Goal: Task Accomplishment & Management: Use online tool/utility

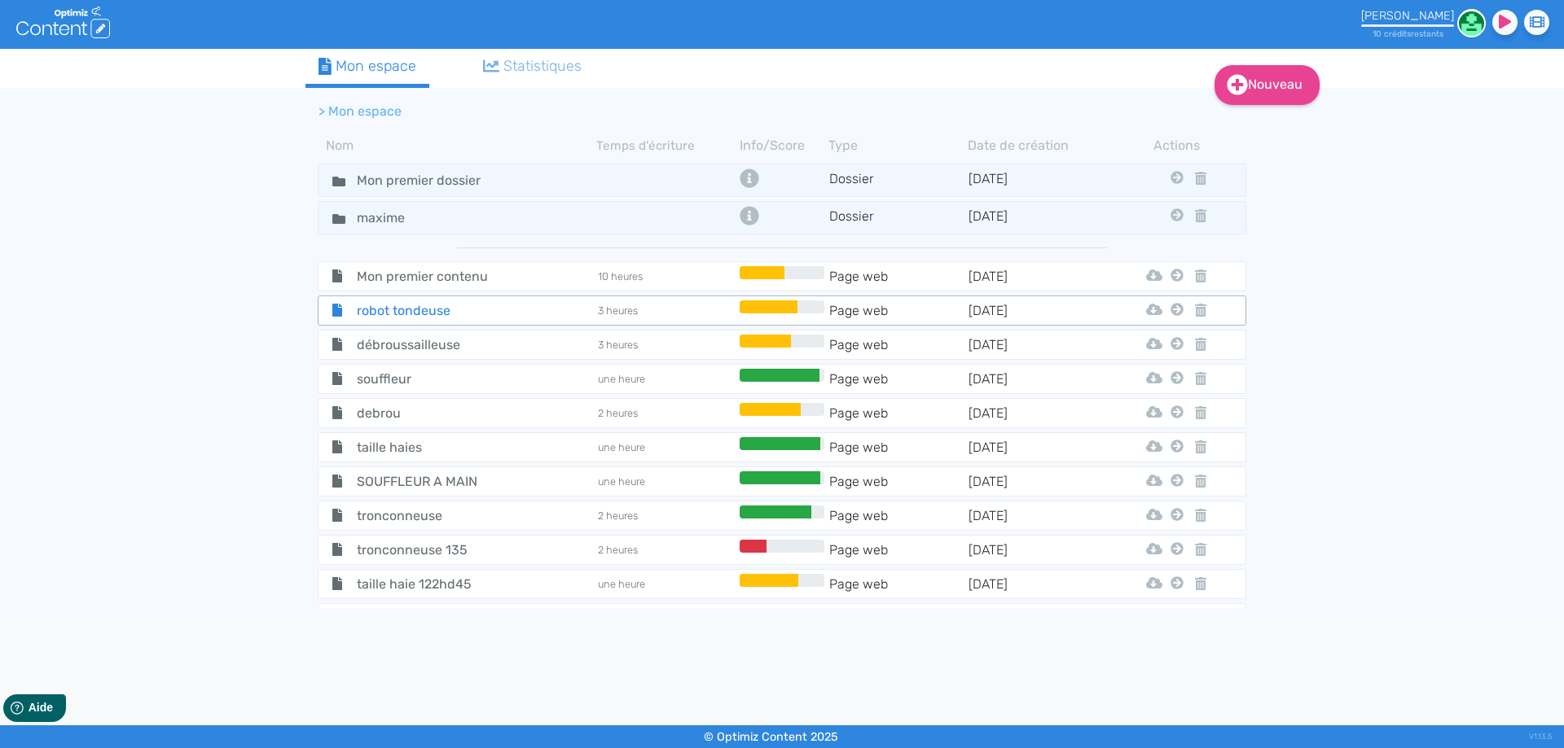
click at [452, 307] on span "robot tondeuse" at bounding box center [435, 311] width 183 height 20
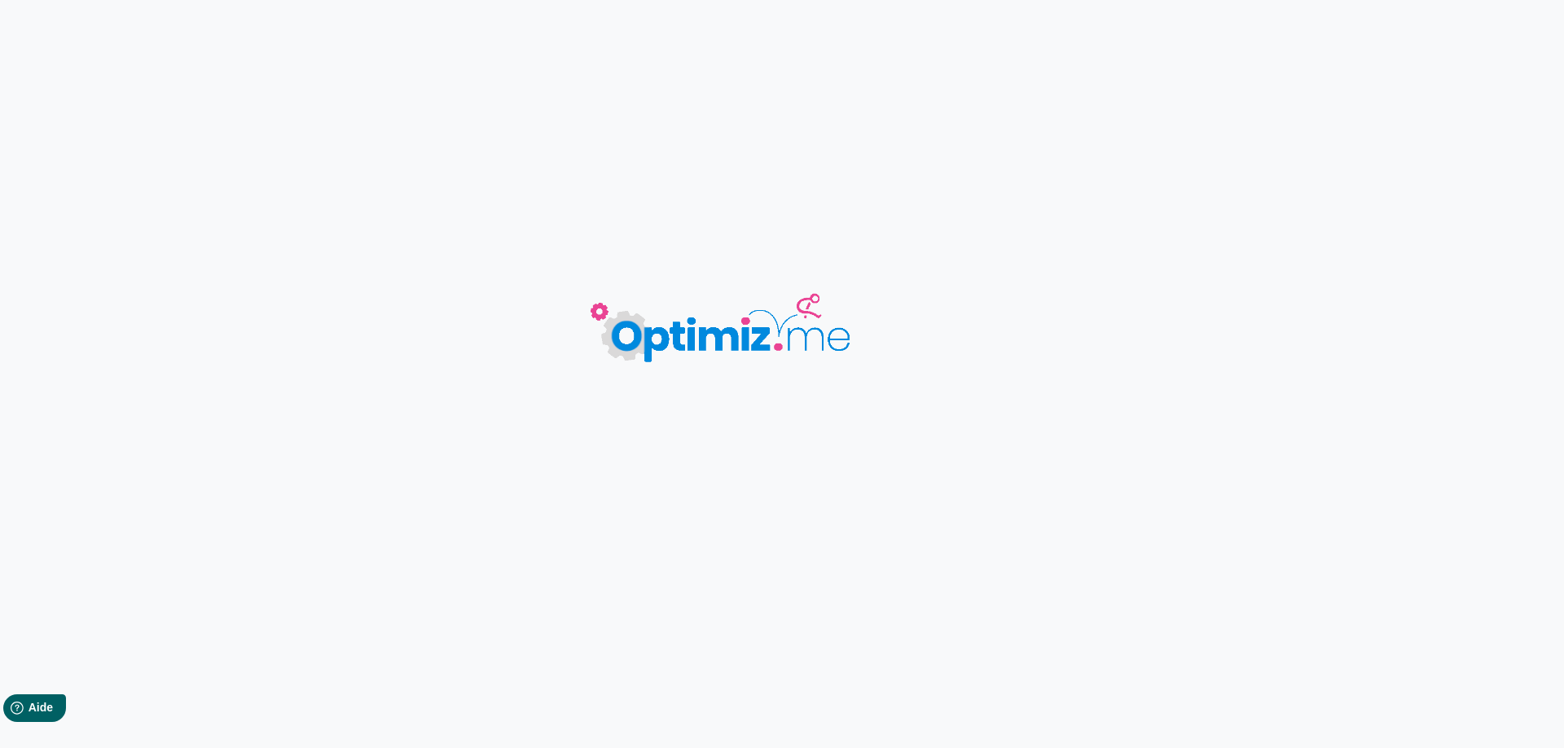
click at [452, 307] on body "0 mots 0.00 minutes 0 /0 mots Score SEO 0 /- termes Sauvegardé Contenu Métadonn…" at bounding box center [782, 374] width 1564 height 748
type input "robot tondeuse"
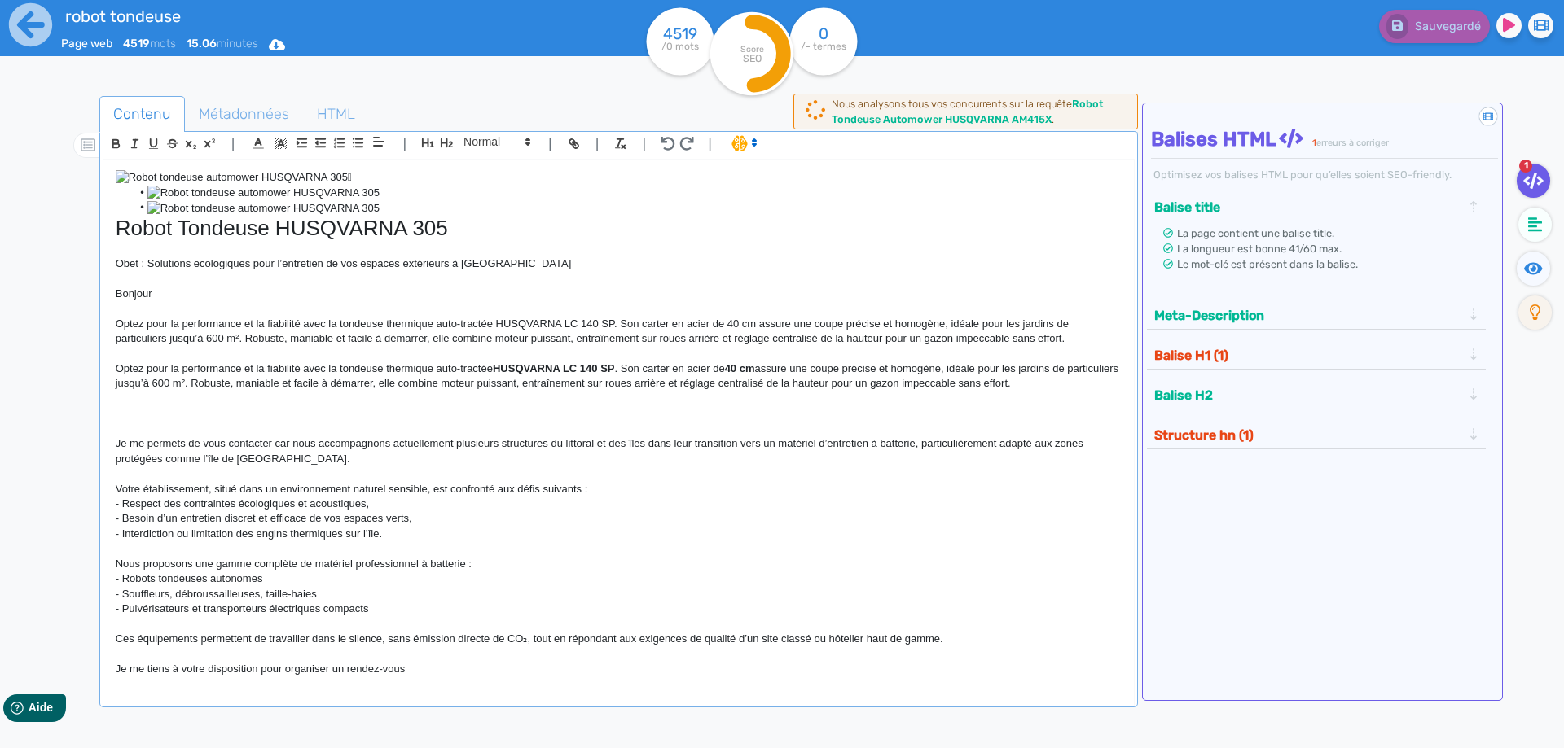
click at [191, 410] on p at bounding box center [619, 413] width 1006 height 15
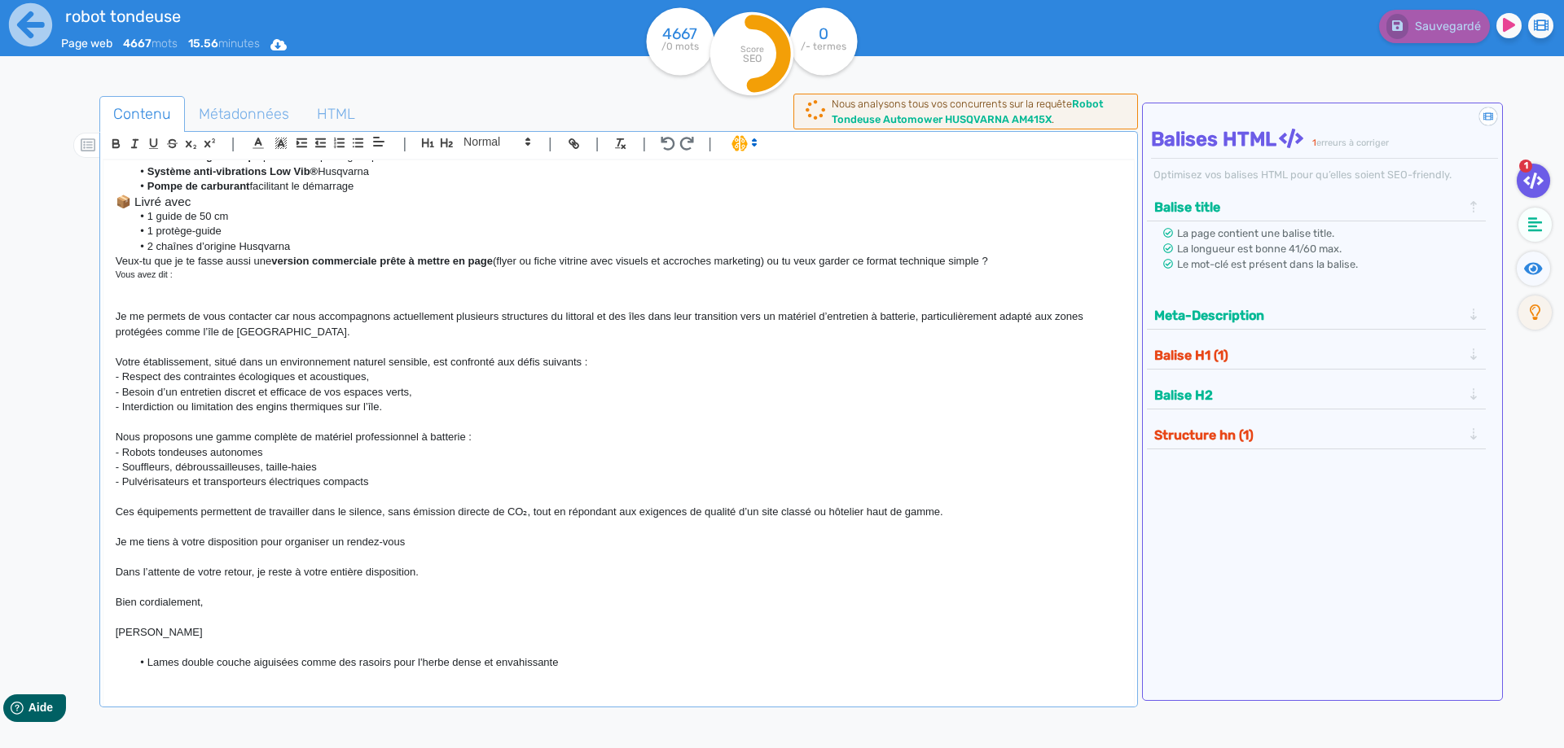
scroll to position [484, 0]
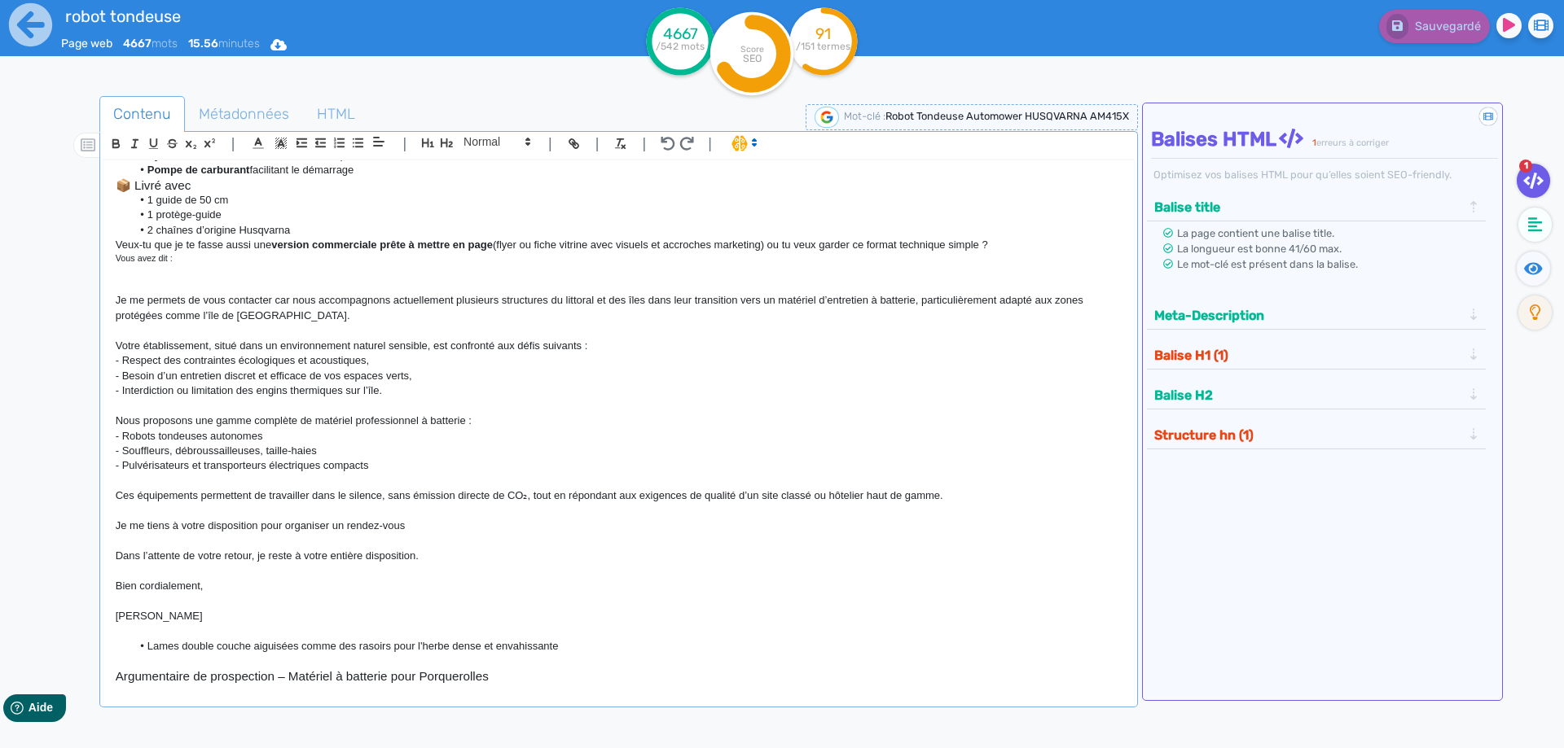
click at [176, 275] on p at bounding box center [619, 271] width 1006 height 15
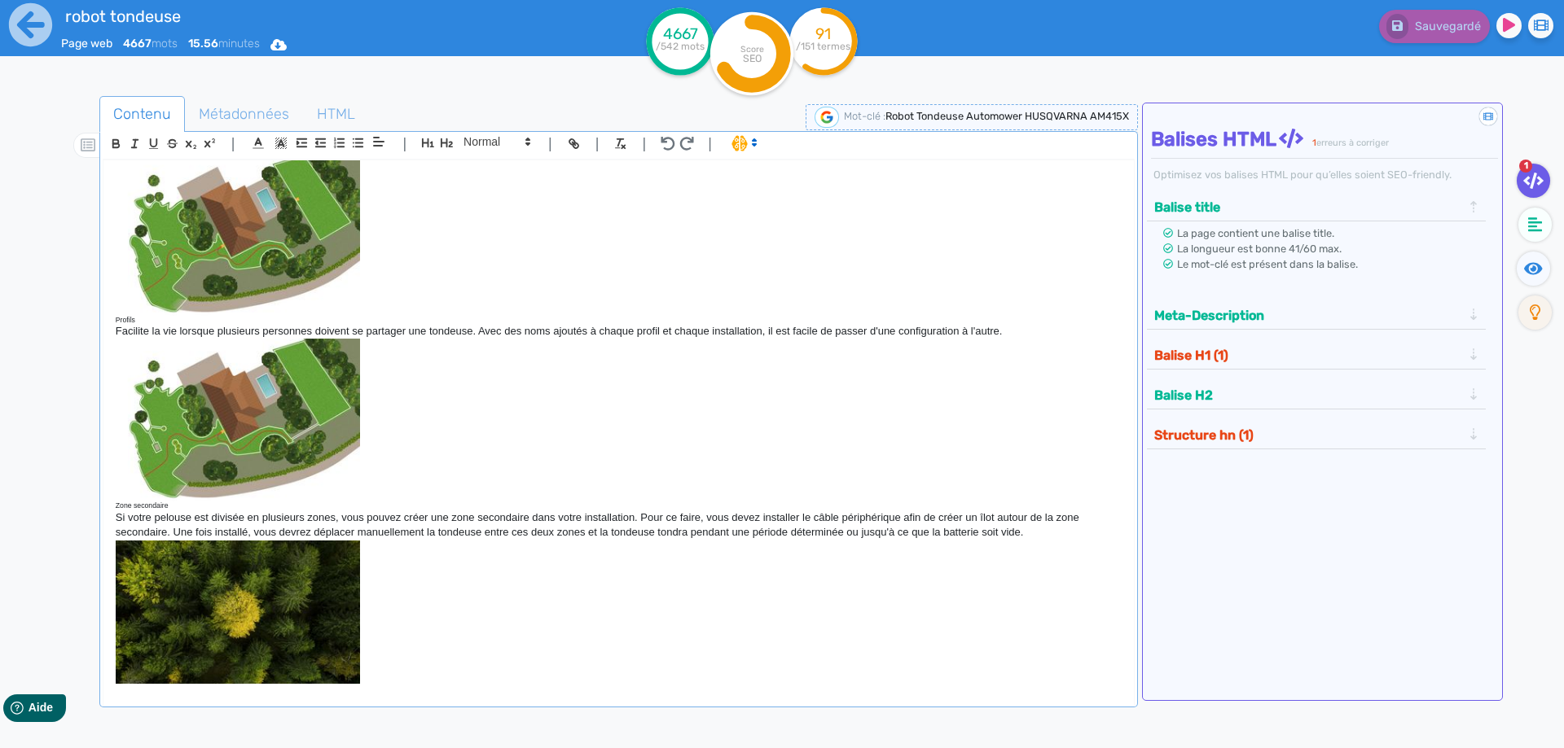
scroll to position [7451, 0]
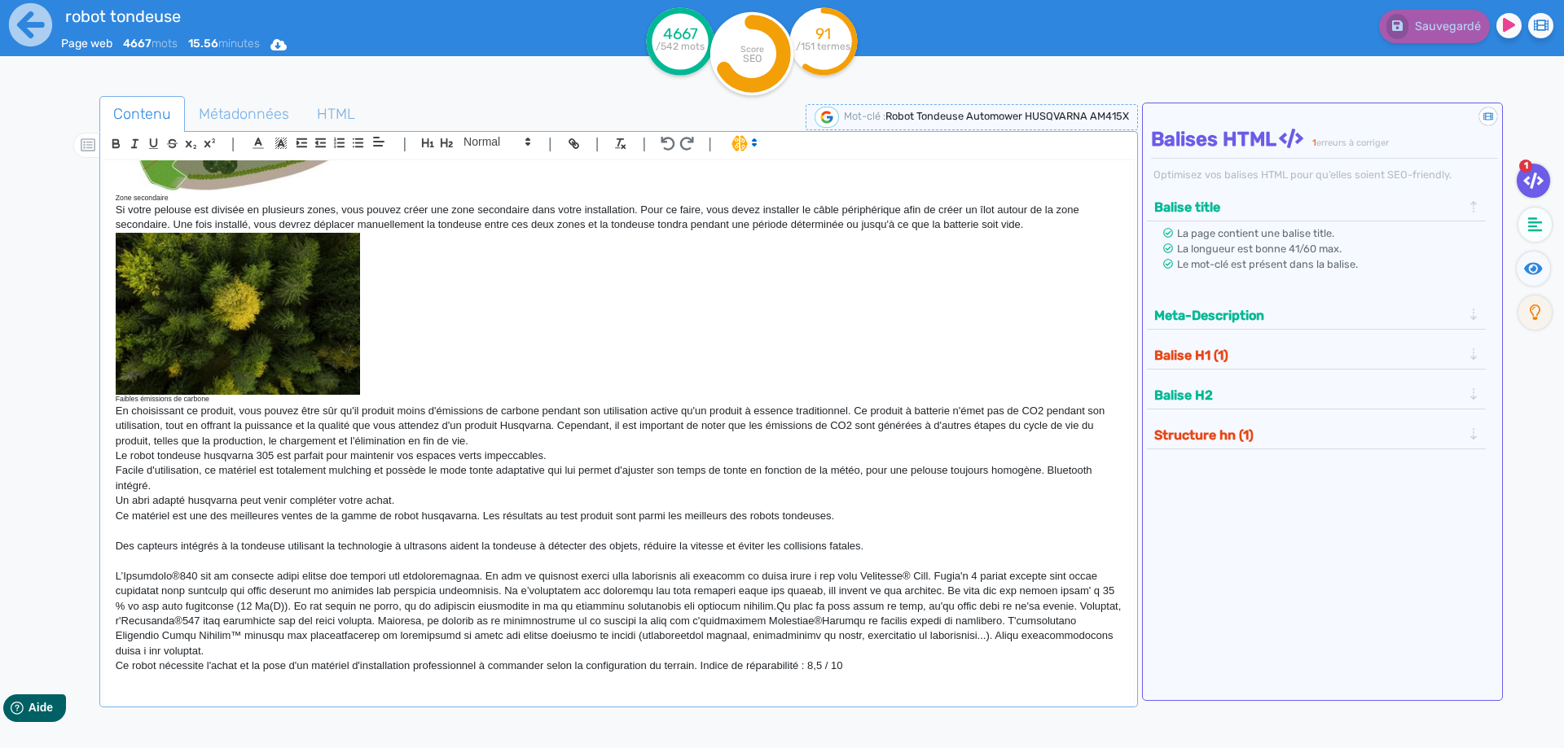
click at [926, 657] on p at bounding box center [619, 614] width 1006 height 90
click at [892, 673] on p "Ce robot nécessite l'achat et la pose d'un matériel d'installation professionne…" at bounding box center [619, 666] width 1006 height 15
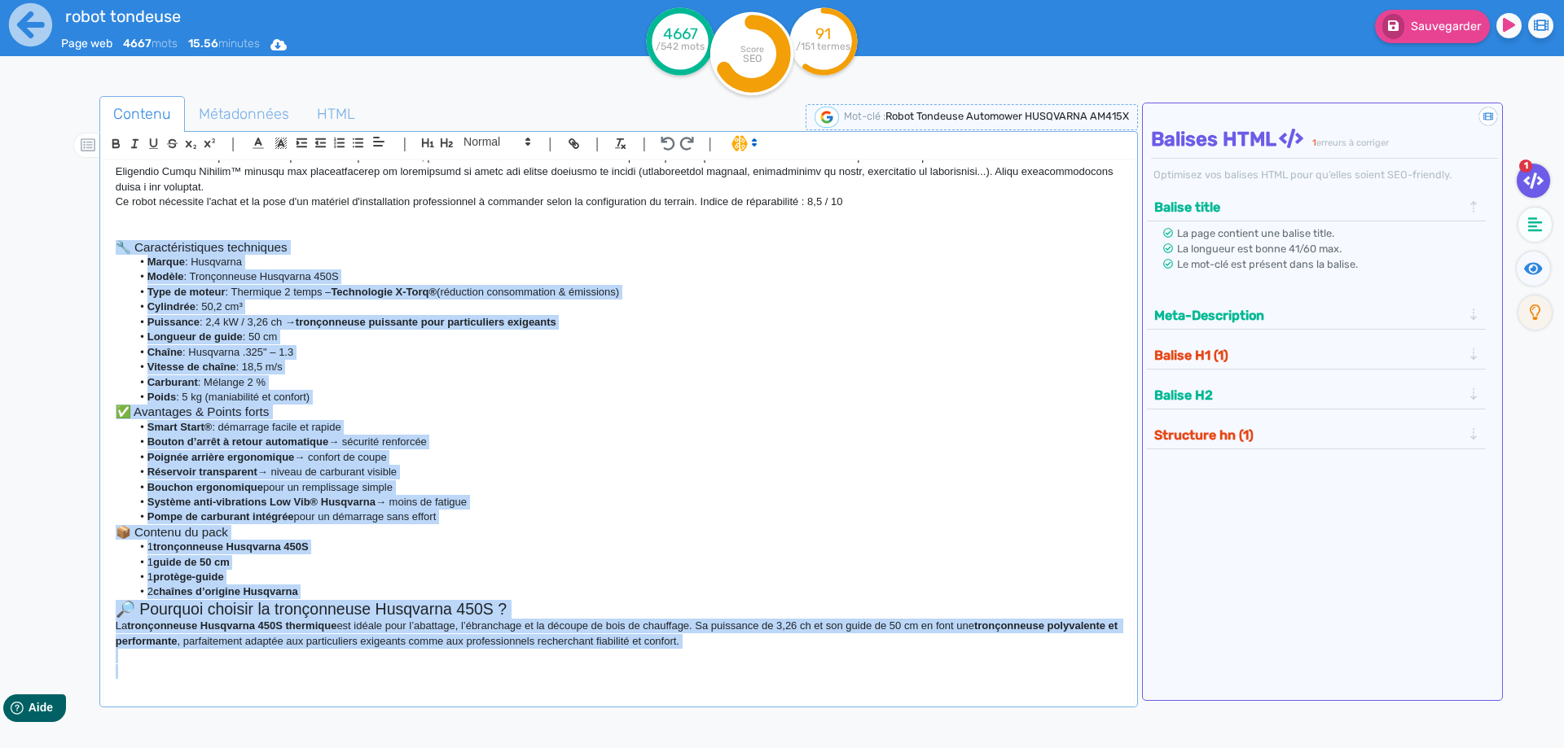
scroll to position [7950, 0]
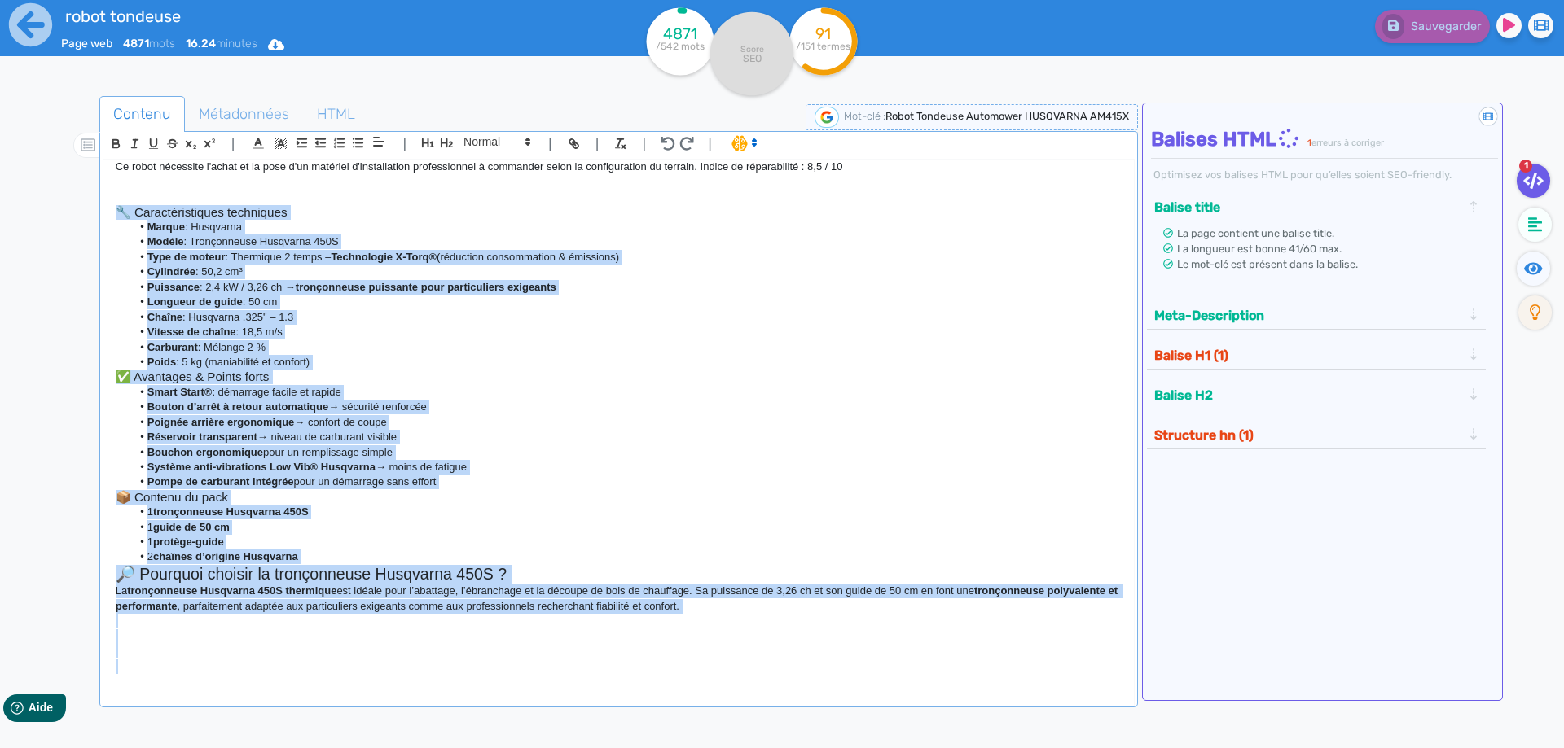
drag, startPoint x: 109, startPoint y: 443, endPoint x: 354, endPoint y: 669, distance: 333.7
click at [354, 669] on div " Robot Tondeuse HUSQVARNA 305 Obet : Solutions ecologiques pour l’entretien de…" at bounding box center [618, 422] width 1030 height 524
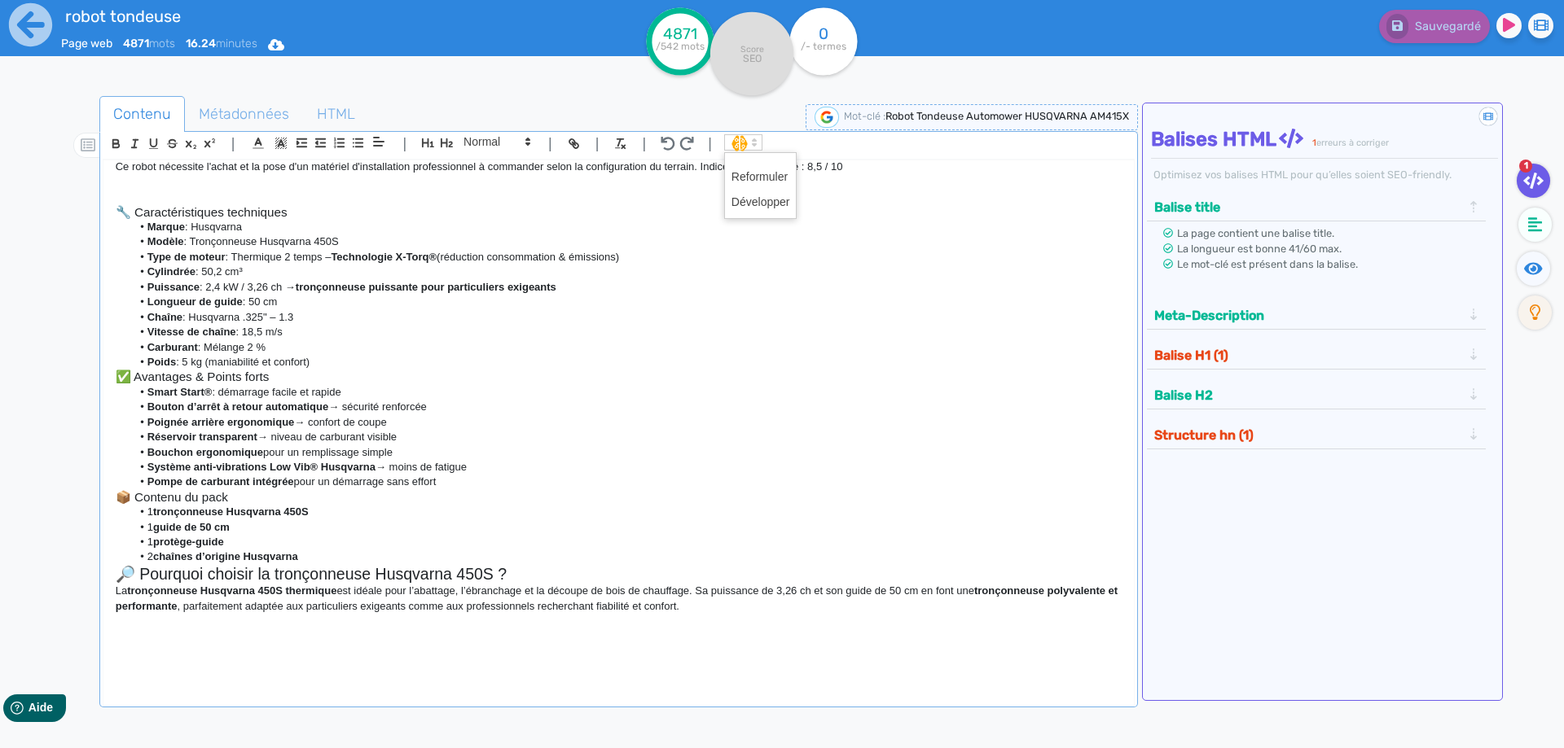
click at [753, 149] on icon at bounding box center [754, 142] width 15 height 15
click at [754, 173] on span at bounding box center [760, 177] width 59 height 25
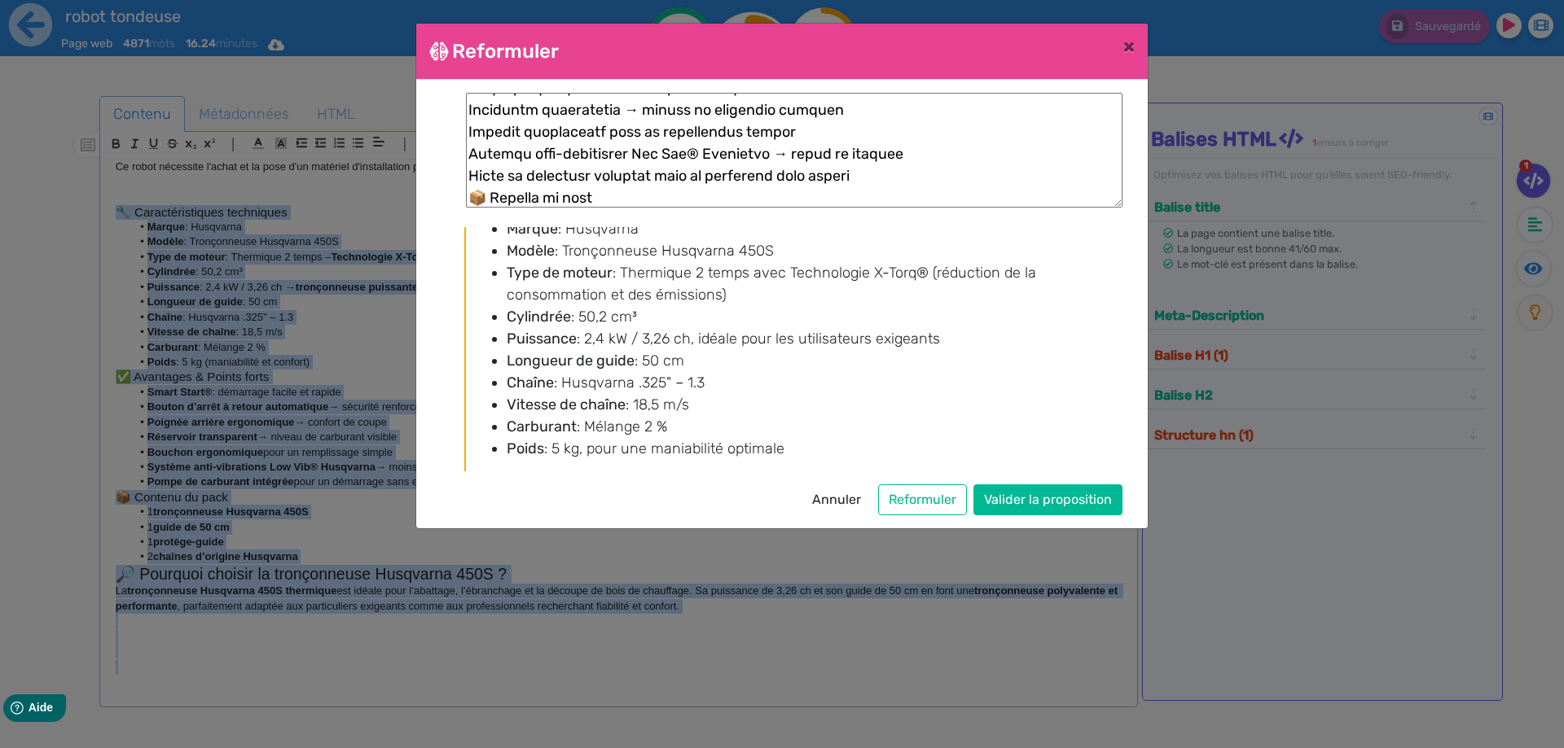
scroll to position [0, 0]
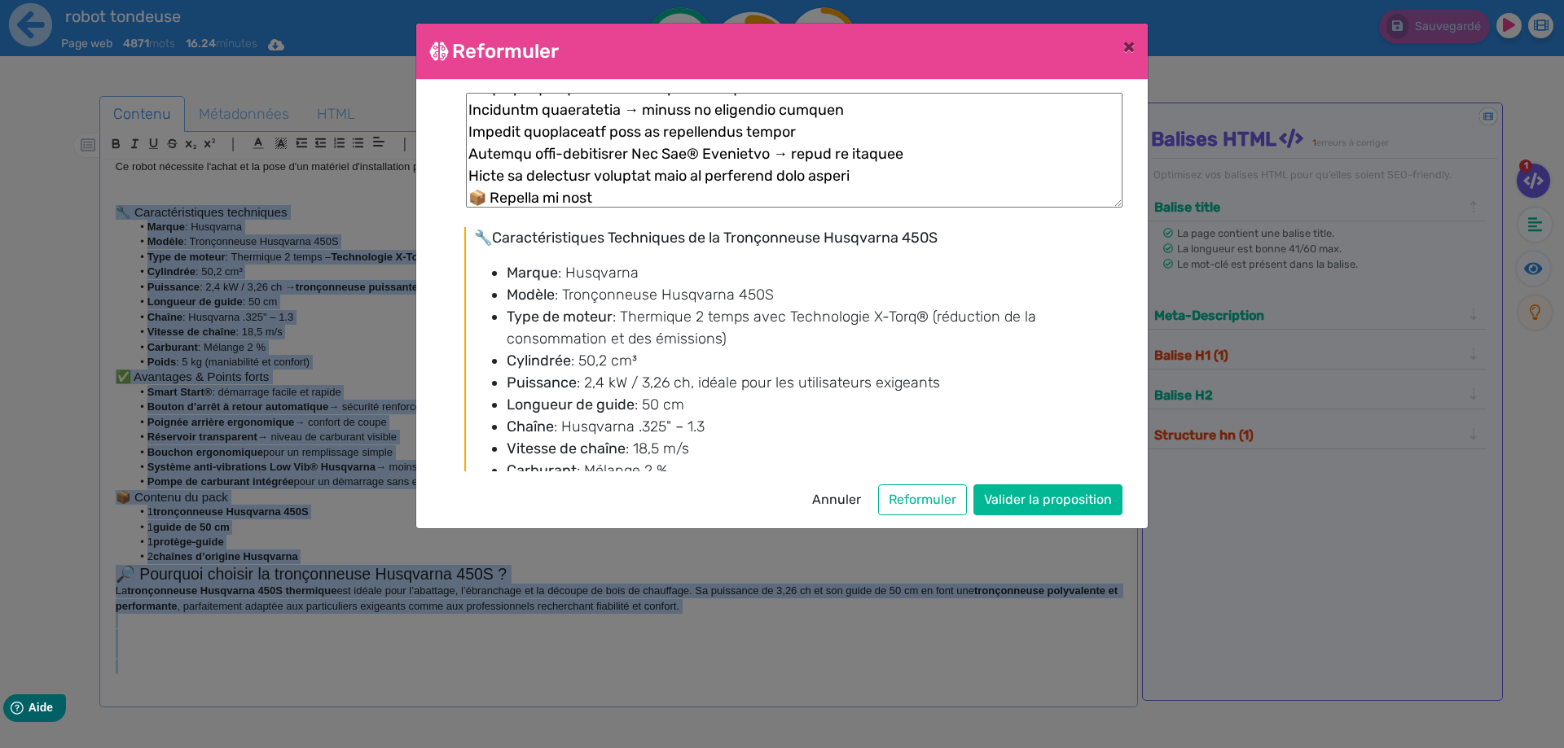
drag, startPoint x: 902, startPoint y: 463, endPoint x: 481, endPoint y: 222, distance: 484.8
click at [481, 222] on div "🔧 Caractéristiques Techniques de la Tronçonneuse Husqvarna 450S Marque : Husqva…" at bounding box center [781, 282] width 681 height 379
copy div "🔧 Loremipsumdolors Ametconsec ad el Seddoeiusmod Temporinc 866U Labore : Etdolo…"
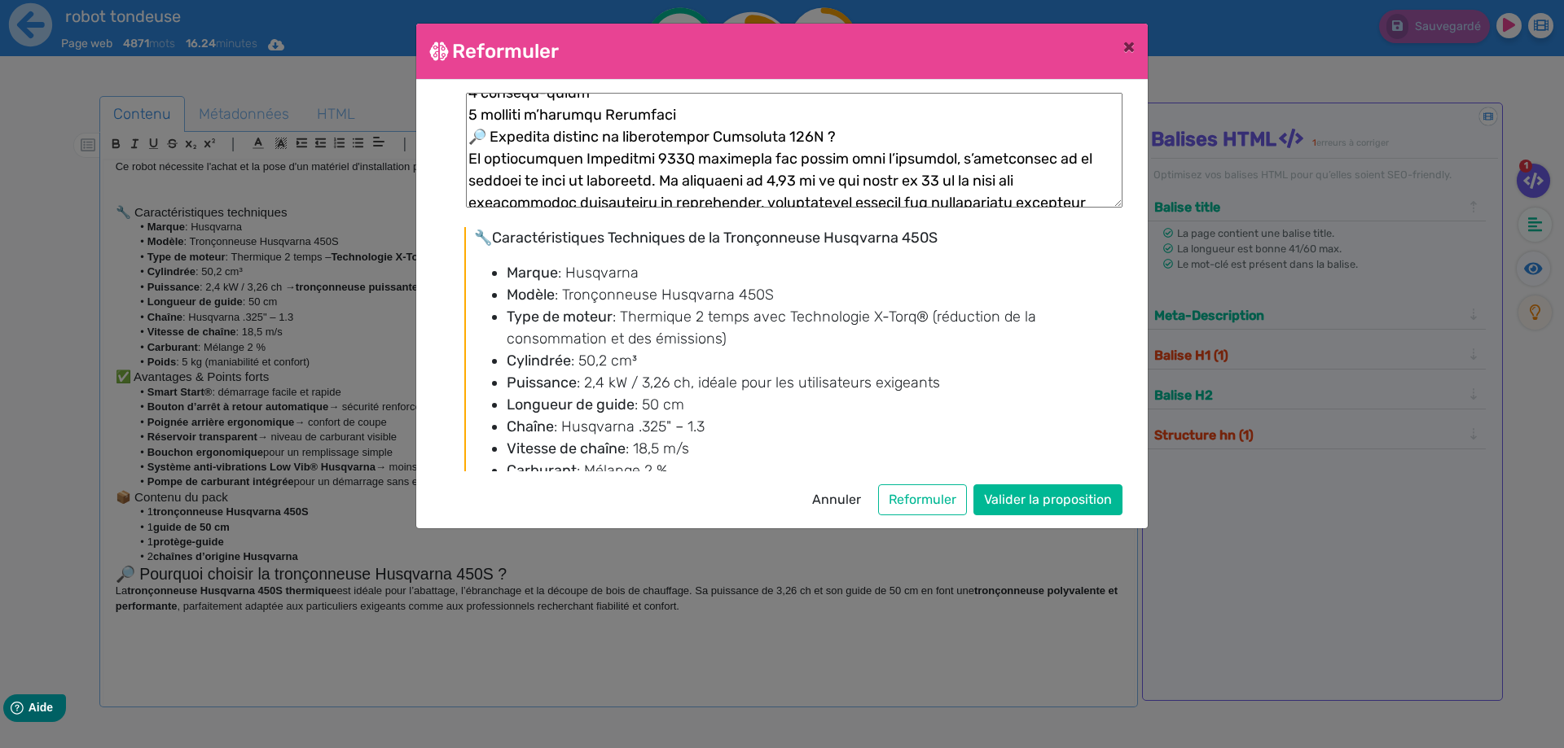
scroll to position [638, 0]
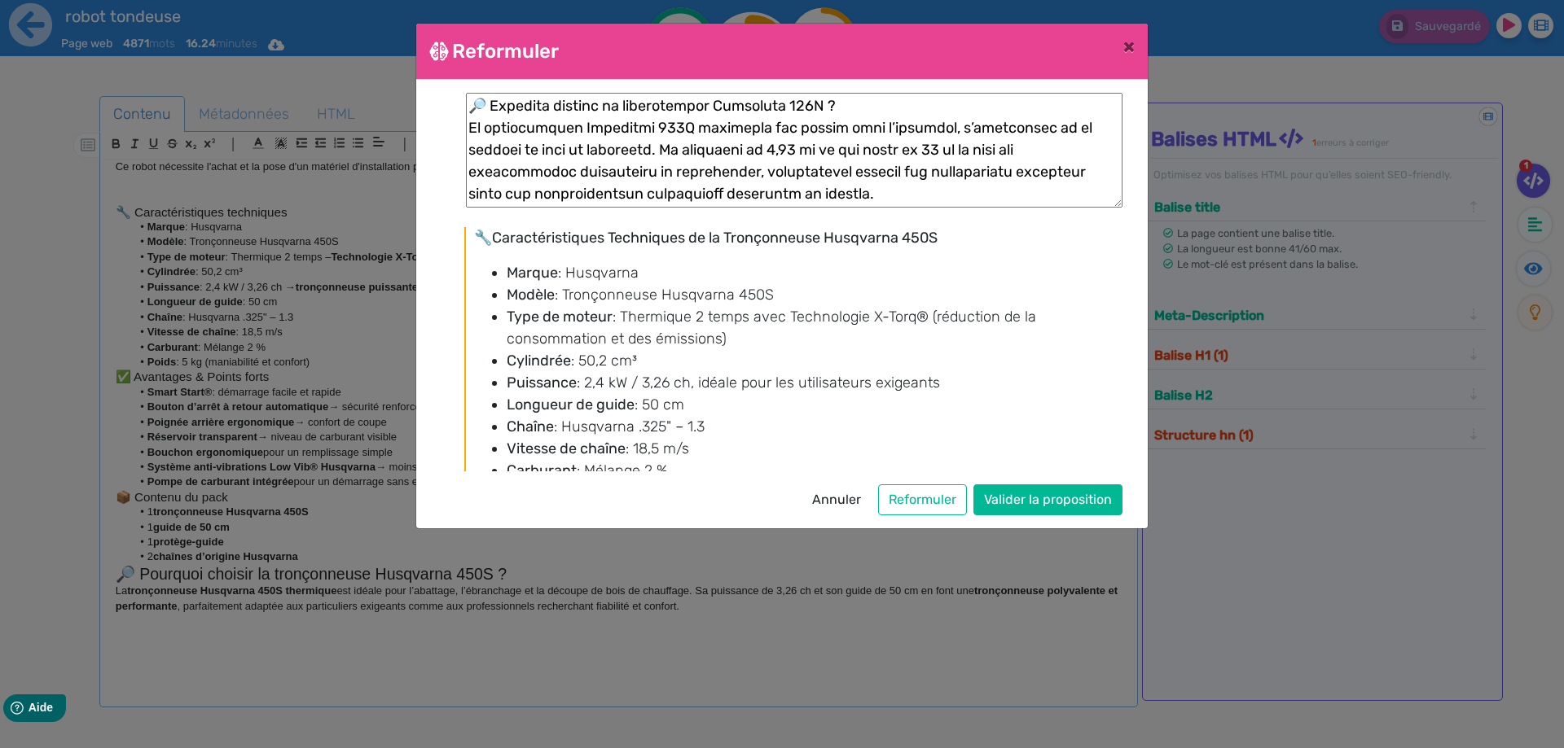
drag, startPoint x: 471, startPoint y: 105, endPoint x: 537, endPoint y: 216, distance: 128.9
click at [537, 216] on div "🔧 Caractéristiques Techniques de la Tronçonneuse Husqvarna 450S Marque : Husqva…" at bounding box center [781, 282] width 681 height 379
paste textarea "La tronçonneuse HUSQVARNA 450S thermique est à la fois puissante et légère, idé…"
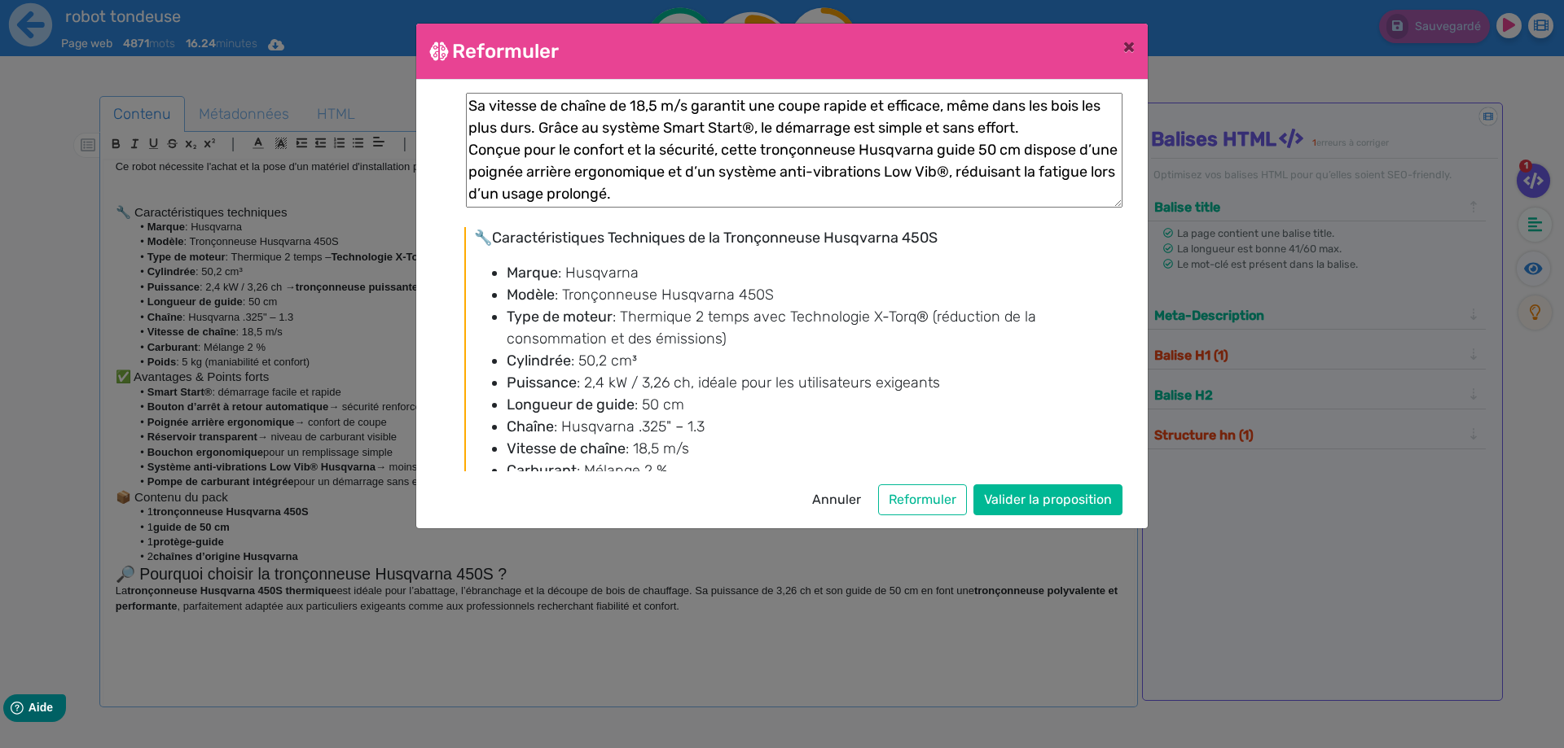
scroll to position [84, 0]
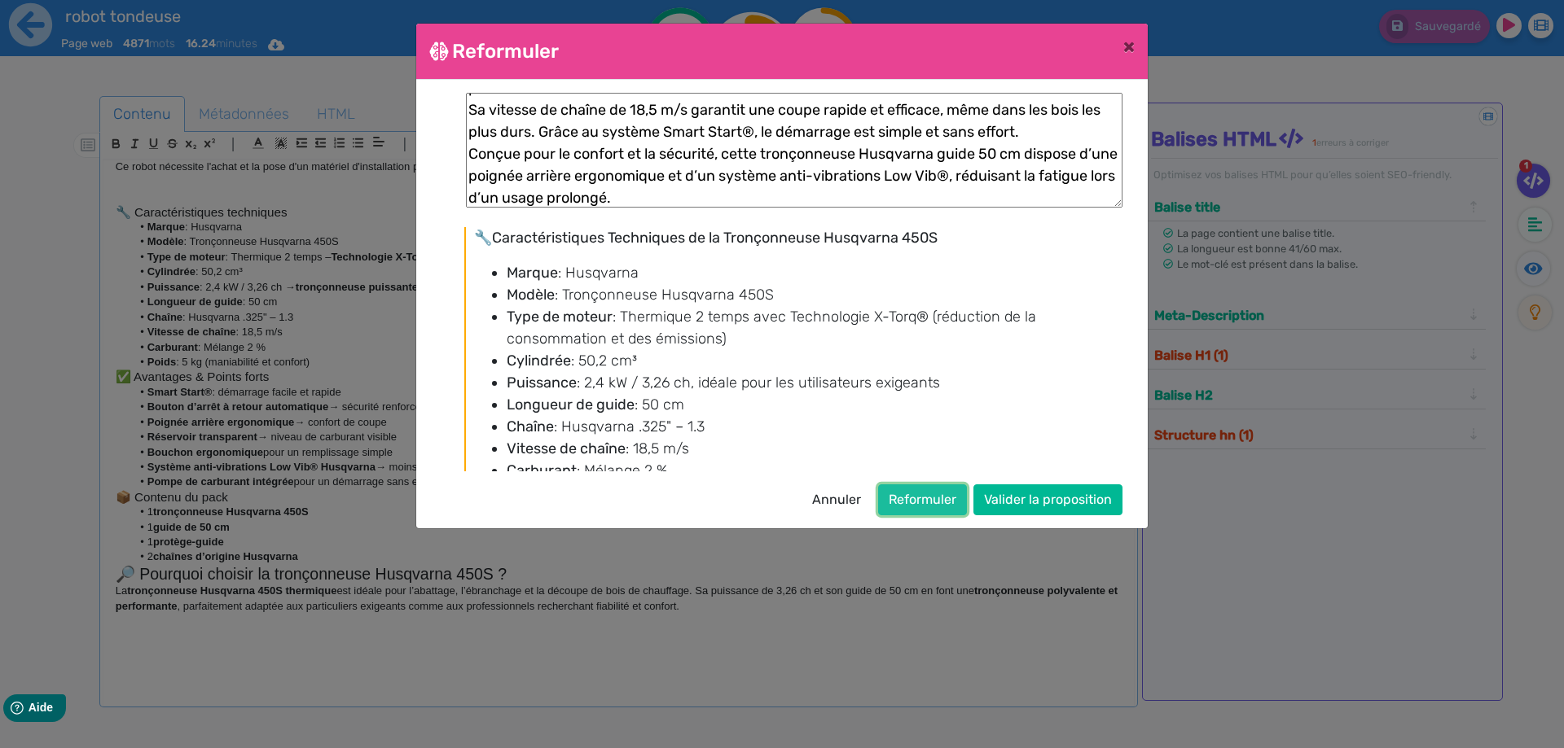
click at [906, 502] on button "Reformuler" at bounding box center [922, 500] width 89 height 31
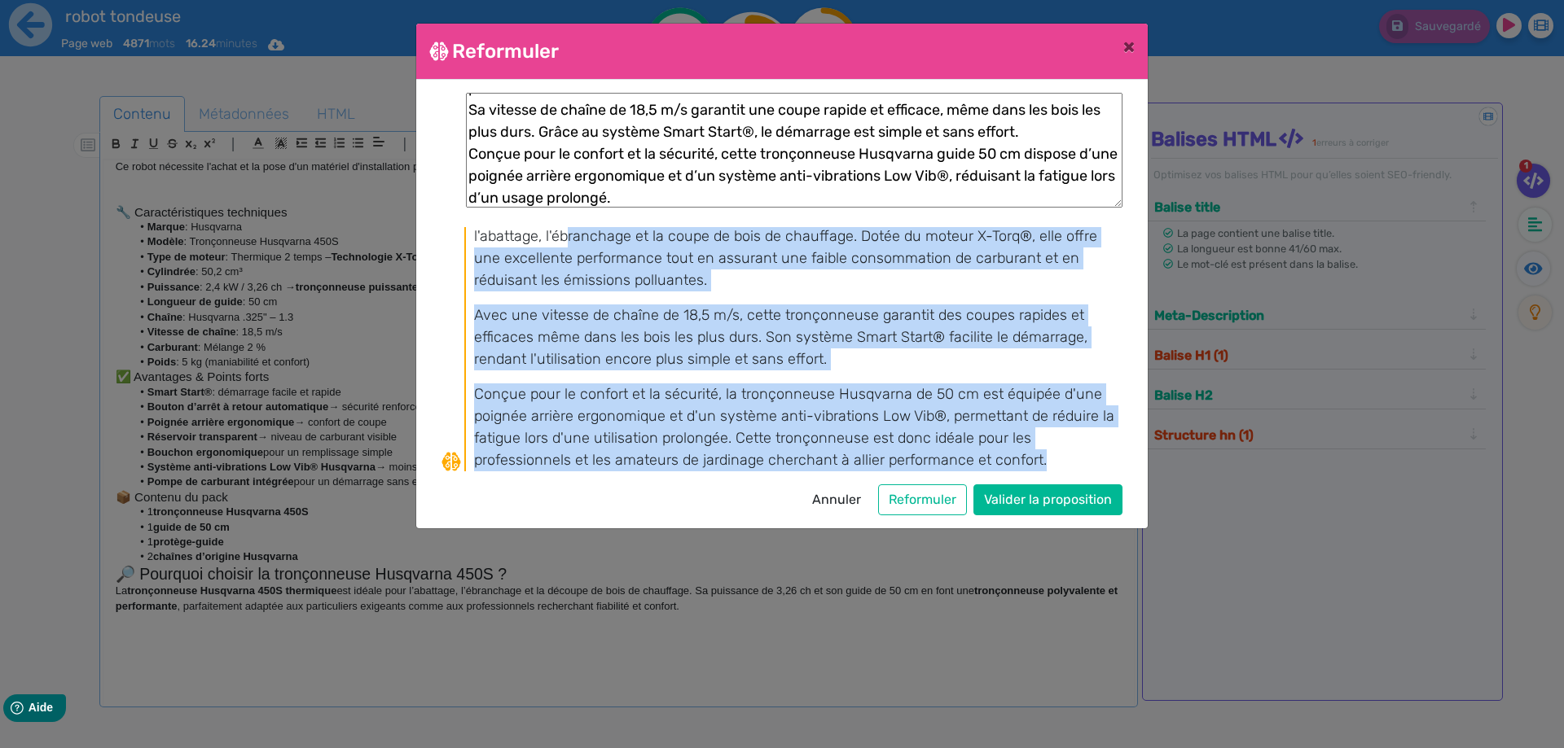
scroll to position [0, 0]
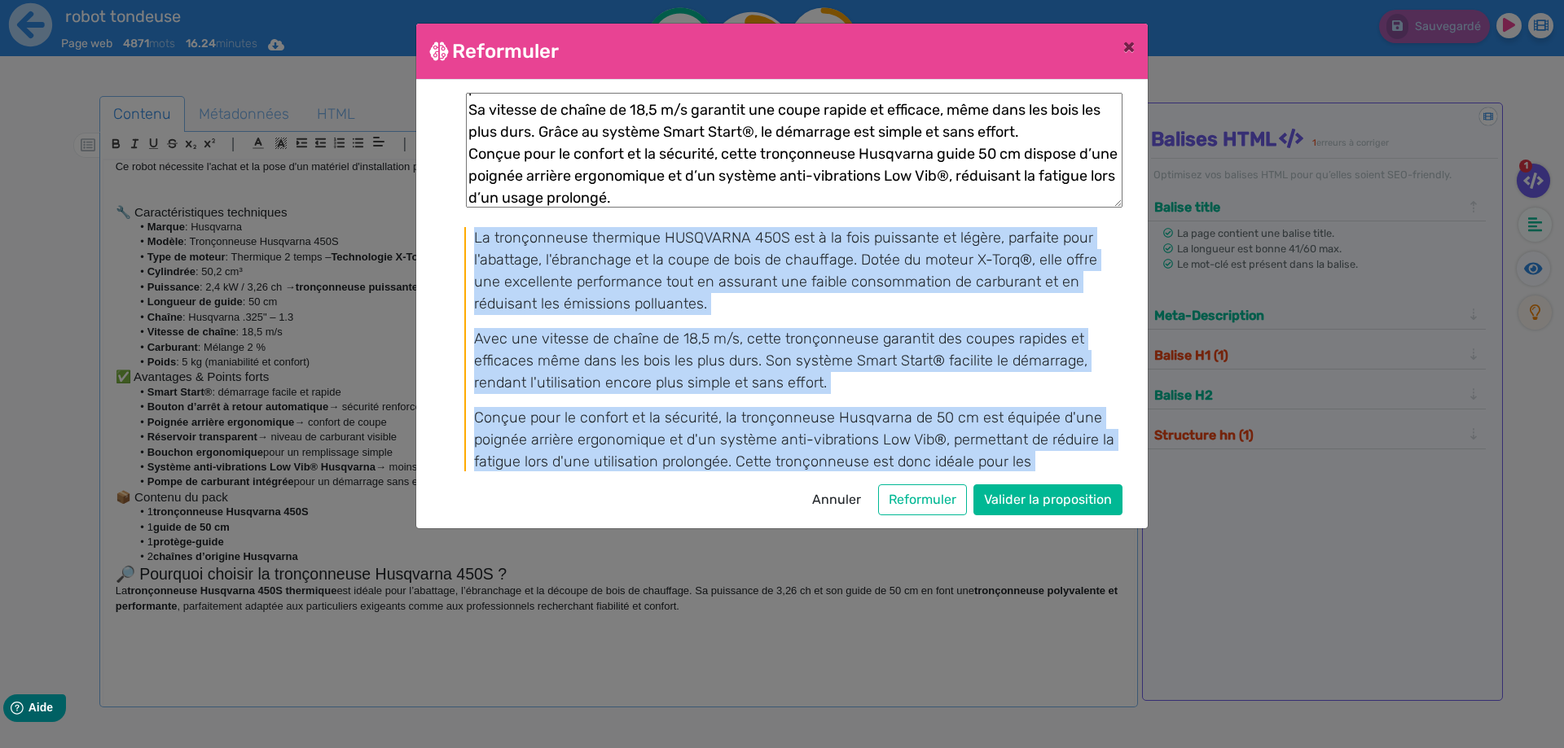
drag, startPoint x: 1064, startPoint y: 463, endPoint x: 473, endPoint y: 234, distance: 633.2
click at [473, 234] on div "La tronçonneuse thermique HUSQVARNA 450S est à la fois puissante et légère, par…" at bounding box center [792, 361] width 656 height 268
copy div "La tronçonneuse thermique HUSQVARNA 450S est à la fois puissante et légère, par…"
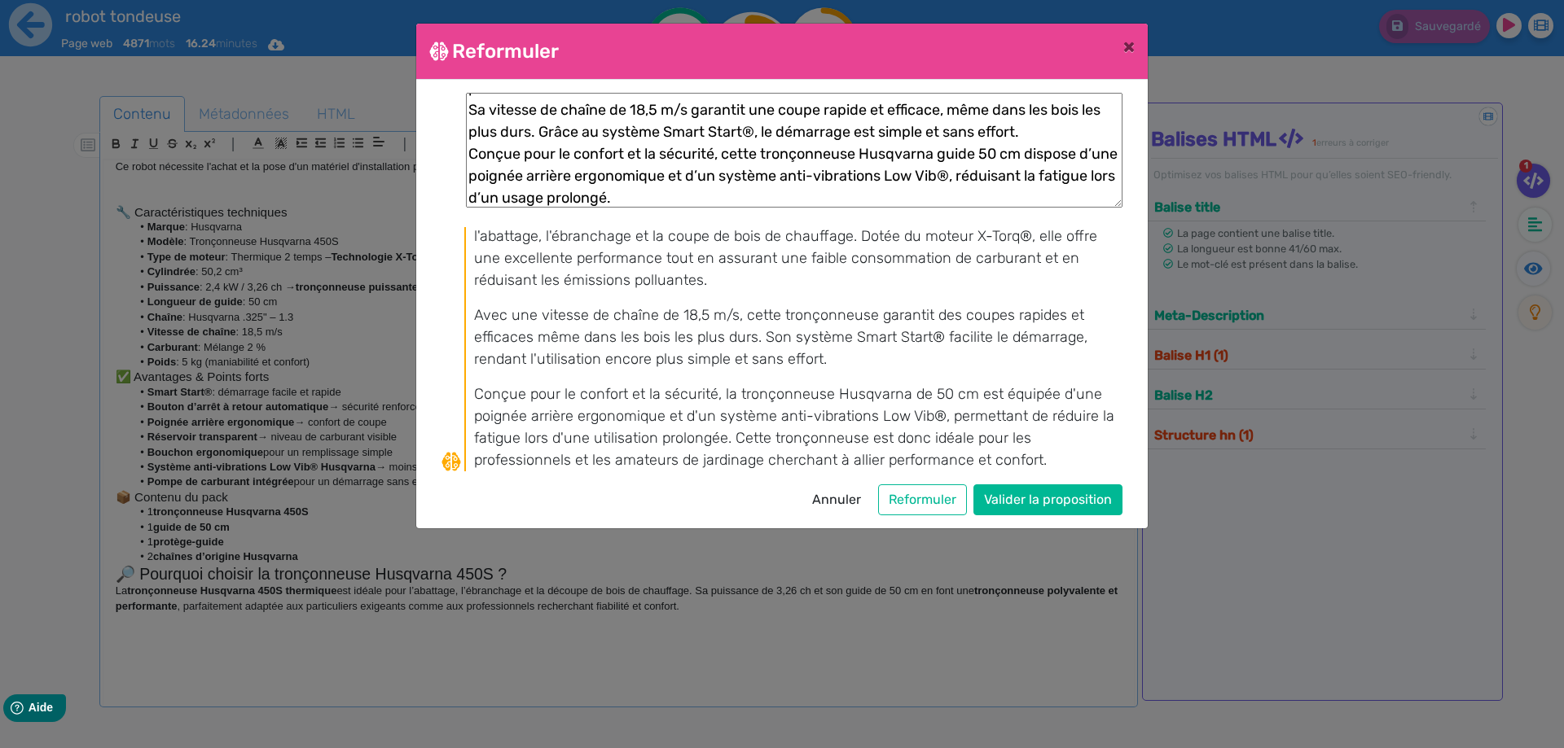
click at [800, 193] on textarea "La tronçonneuse HUSQVARNA 450S thermique est à la fois puissante et légère, idé…" at bounding box center [794, 150] width 656 height 115
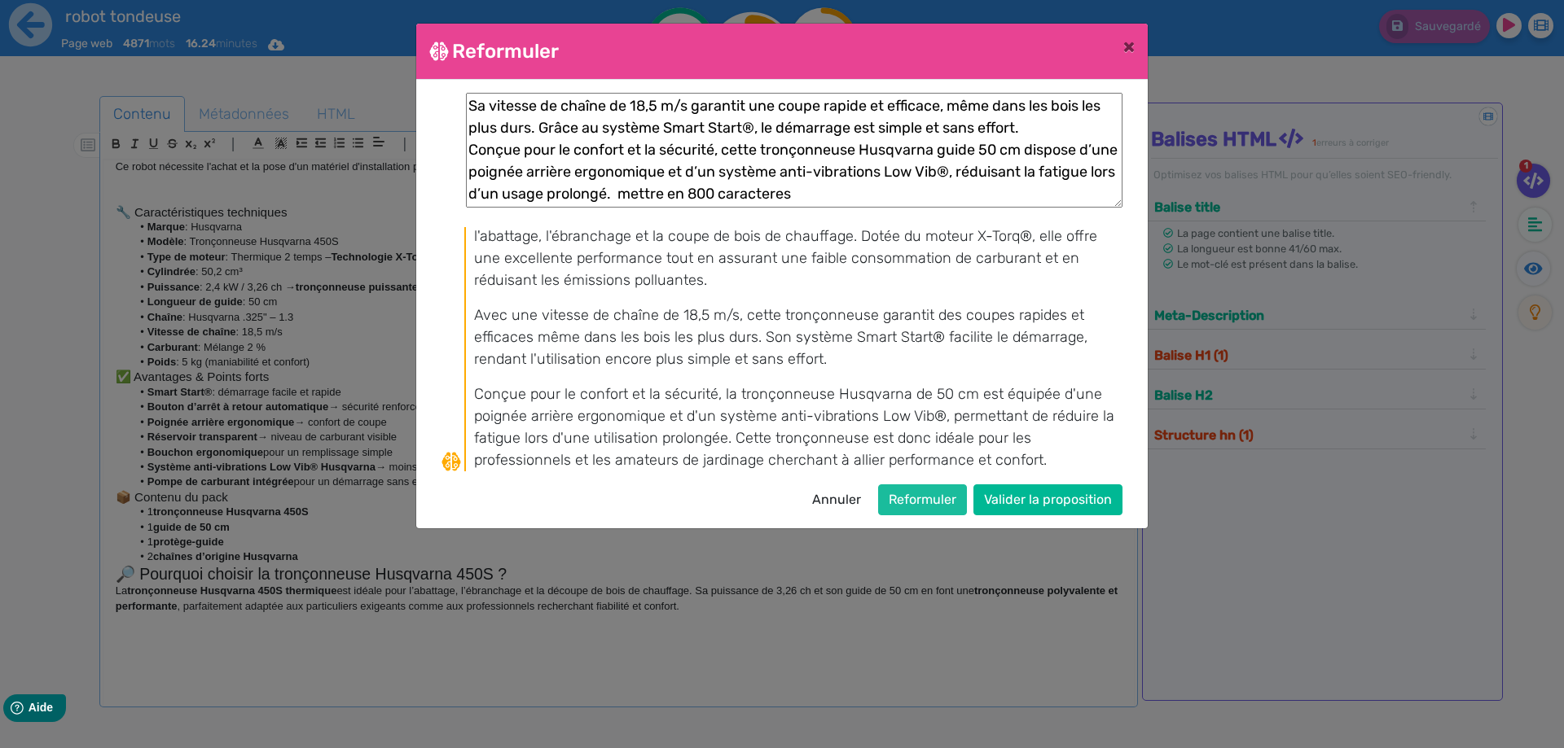
type textarea "La tronçonneuse HUSQVARNA 450S thermique est à la fois puissante et légère, idé…"
click at [915, 498] on button "Reformuler" at bounding box center [922, 500] width 89 height 31
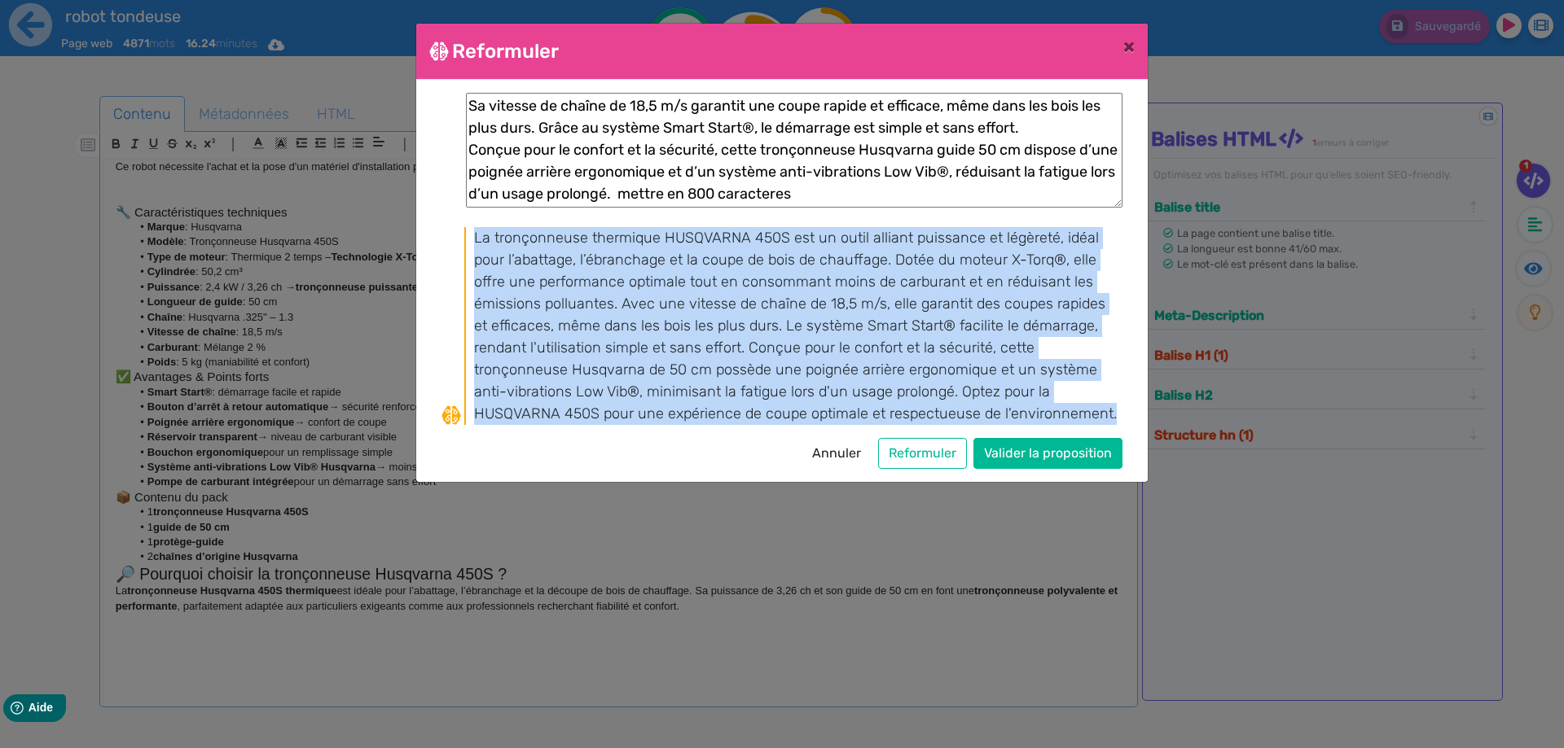
drag, startPoint x: 1122, startPoint y: 415, endPoint x: 473, endPoint y: 241, distance: 672.1
click at [473, 241] on div "La tronçonneuse HUSQVARNA 450S thermique est à la fois puissante et légère, idé…" at bounding box center [781, 281] width 705 height 376
copy p "La tronçonneuse thermique HUSQVARNA 450S est un outil alliant puissance et légè…"
